Goal: Find contact information: Find contact information

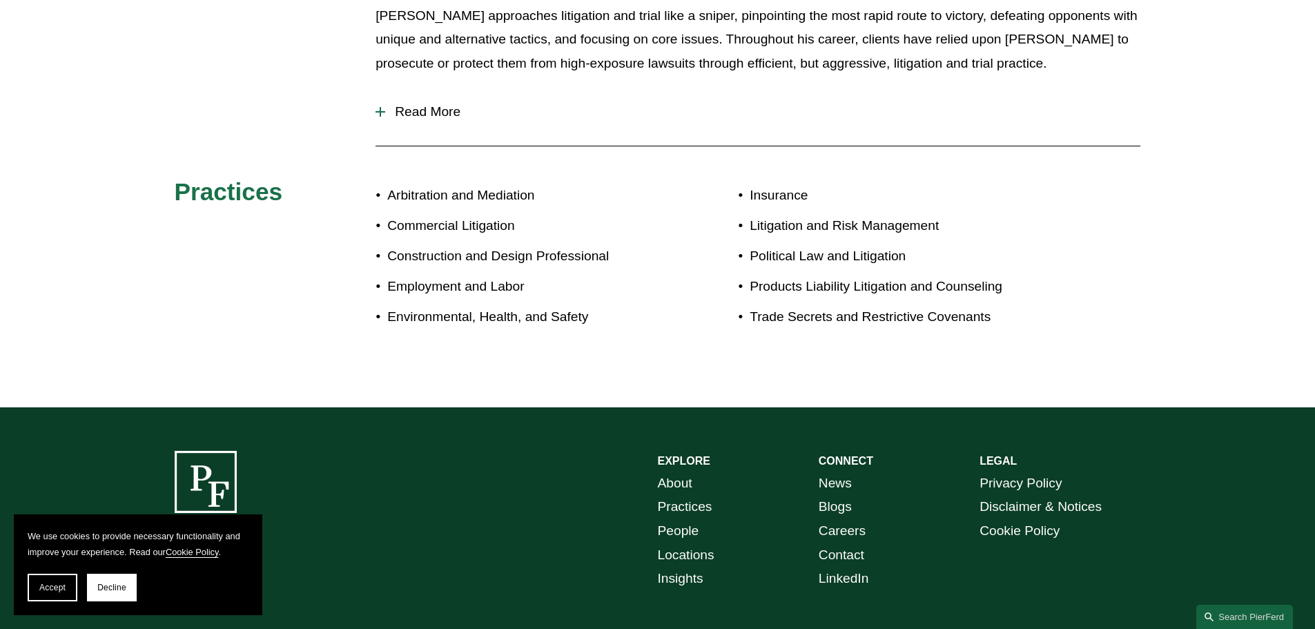
scroll to position [827, 0]
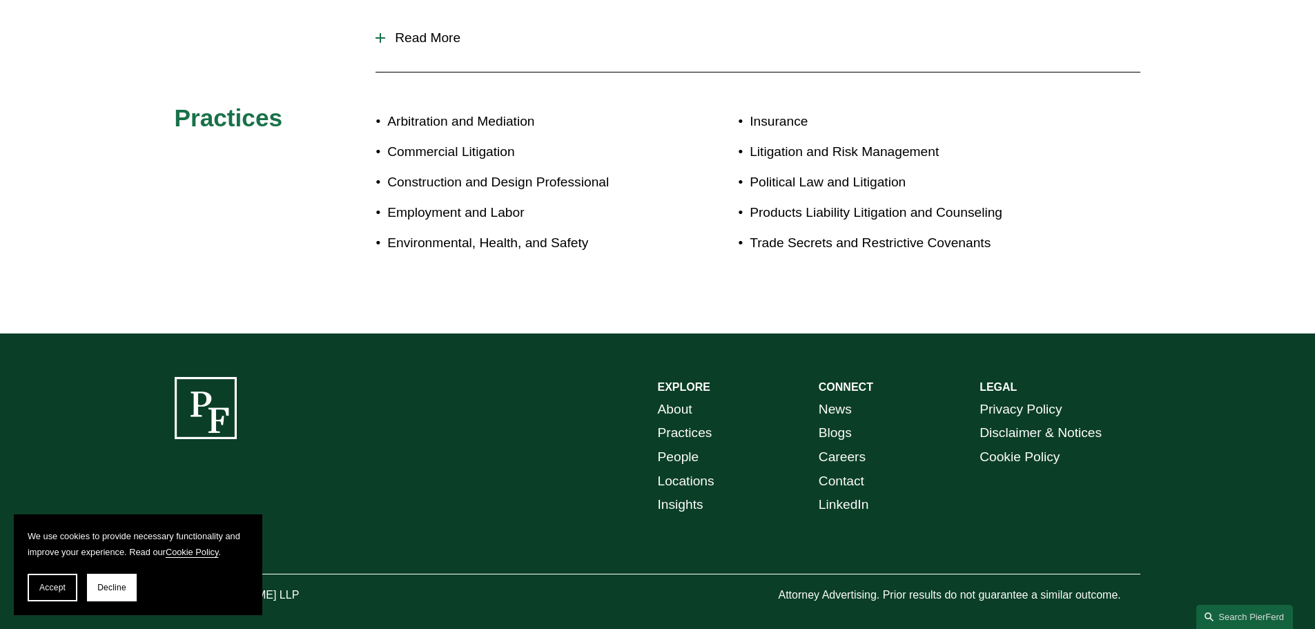
click at [679, 469] on link "Locations" at bounding box center [686, 481] width 57 height 24
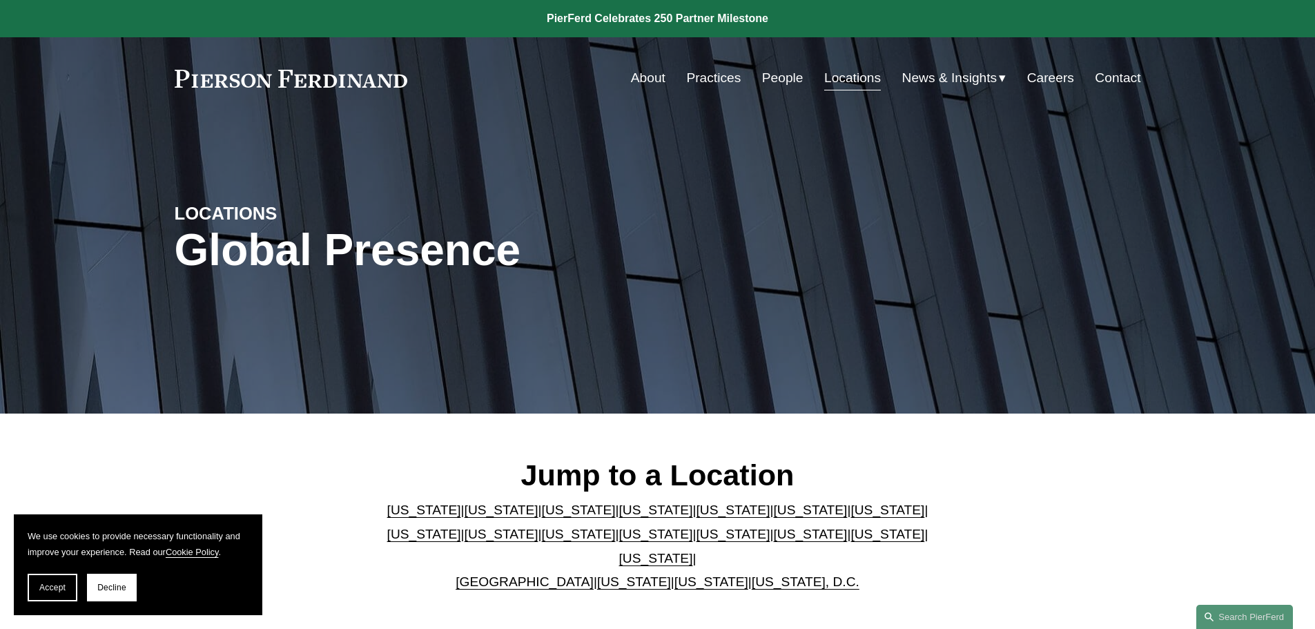
click at [693, 551] on link "[US_STATE]" at bounding box center [656, 558] width 74 height 14
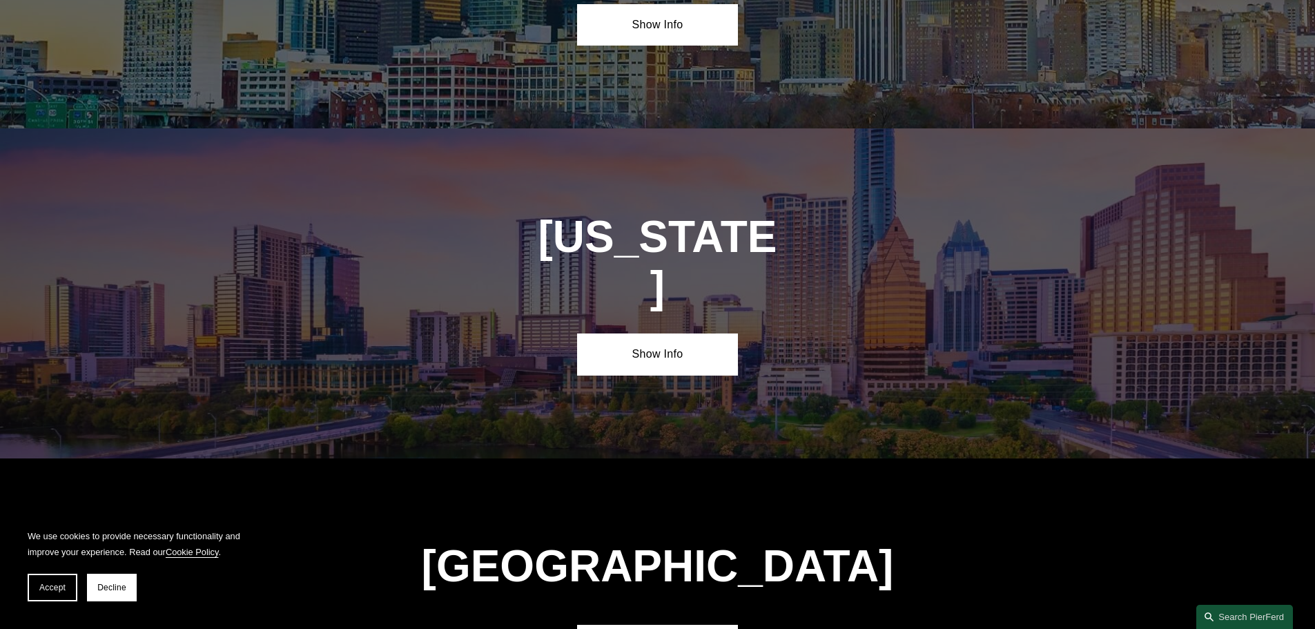
scroll to position [4698, 0]
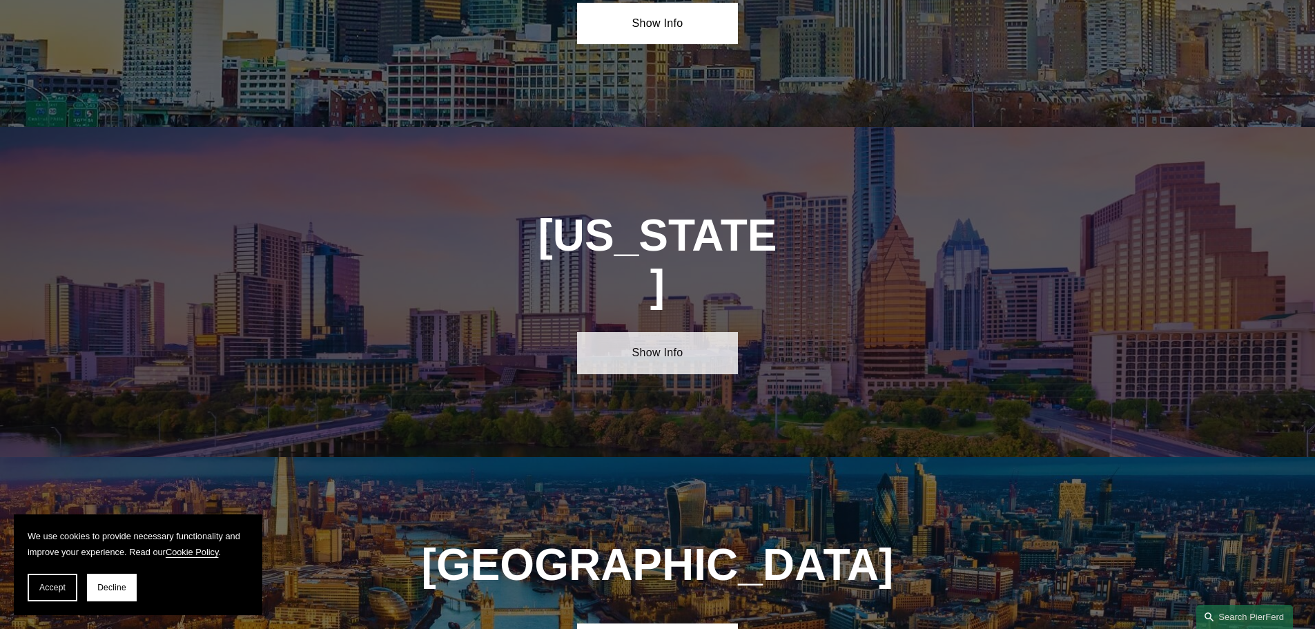
click at [650, 332] on link "Show Info" at bounding box center [657, 352] width 161 height 41
